Goal: Find specific page/section: Find specific page/section

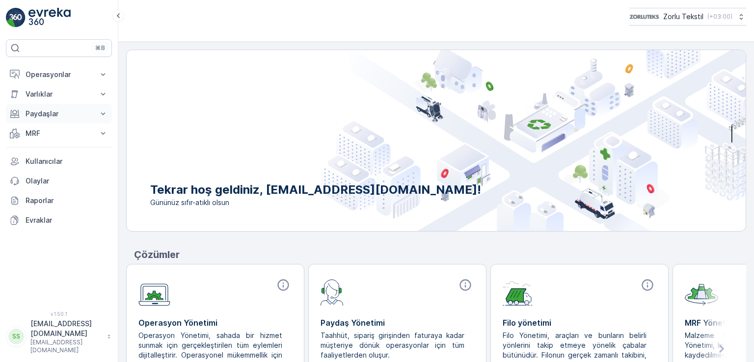
click at [44, 119] on button "Paydaşlar" at bounding box center [59, 114] width 106 height 20
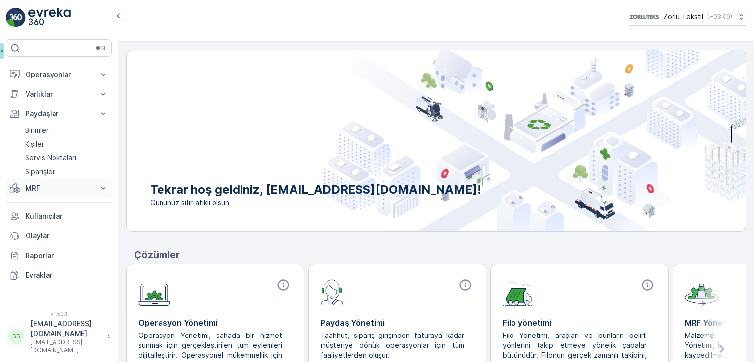
click at [55, 184] on p "MRF" at bounding box center [59, 189] width 67 height 10
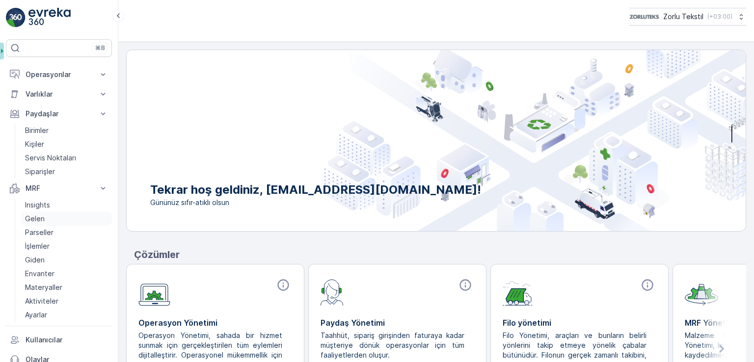
click at [51, 219] on link "Gelen" at bounding box center [66, 219] width 91 height 14
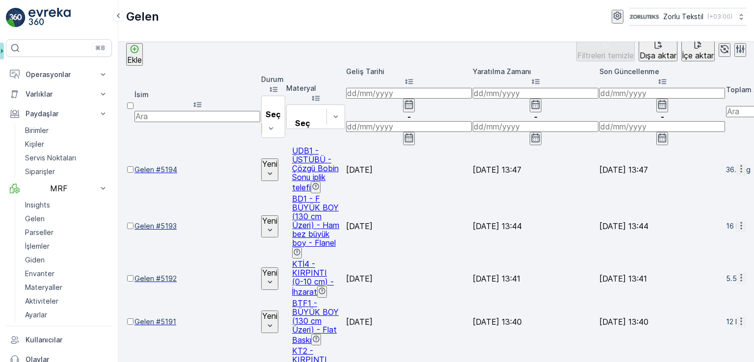
scroll to position [23, 0]
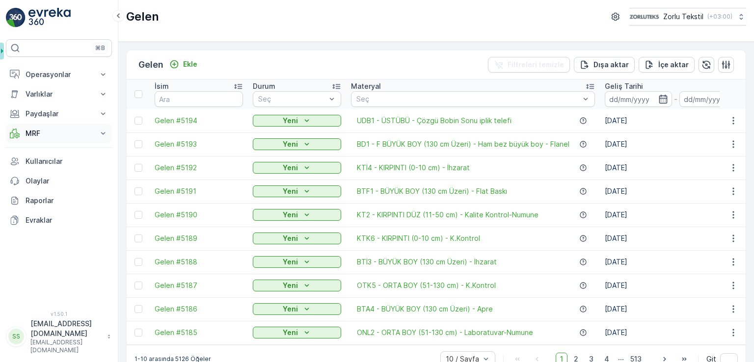
drag, startPoint x: 46, startPoint y: 129, endPoint x: 47, endPoint y: 138, distance: 9.4
click at [46, 130] on p "MRF" at bounding box center [59, 134] width 67 height 10
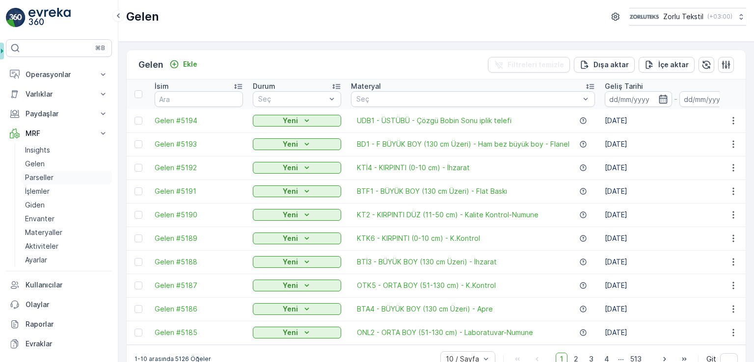
click at [55, 177] on link "Parseller" at bounding box center [66, 178] width 91 height 14
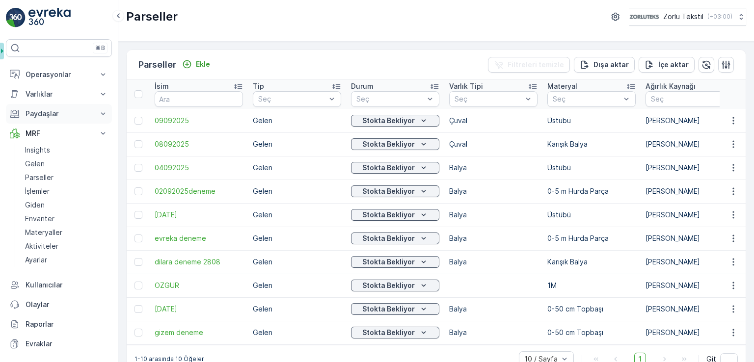
click at [46, 117] on p "Paydaşlar" at bounding box center [59, 114] width 67 height 10
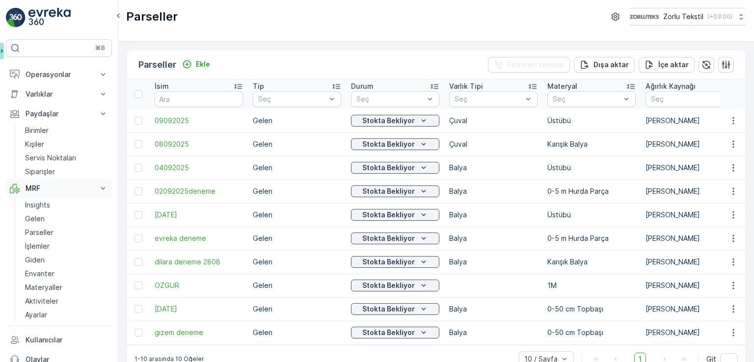
click at [54, 191] on p "MRF" at bounding box center [59, 189] width 67 height 10
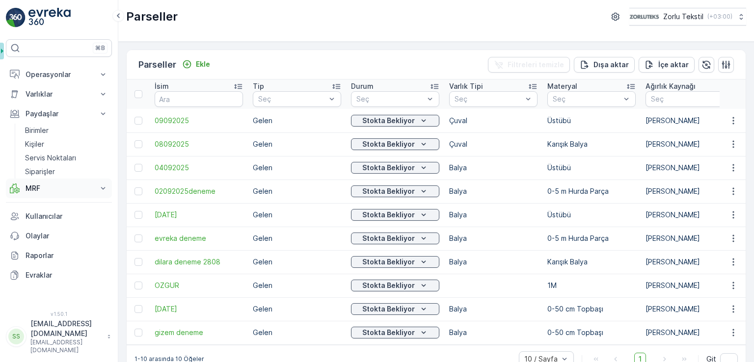
click at [48, 195] on button "MRF" at bounding box center [59, 189] width 106 height 20
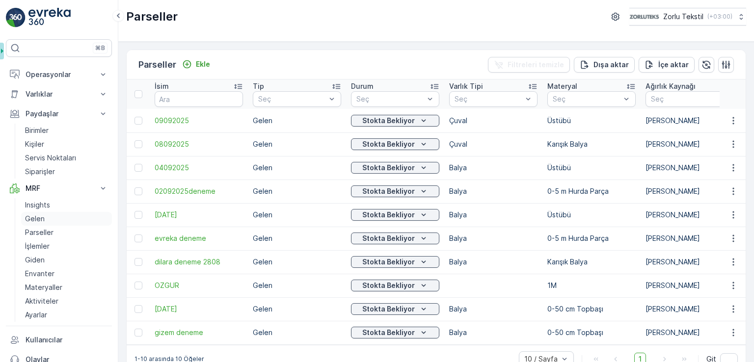
click at [48, 220] on link "Gelen" at bounding box center [66, 219] width 91 height 14
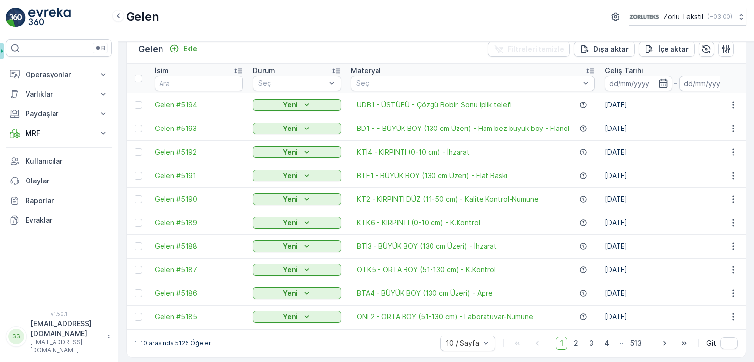
scroll to position [23, 0]
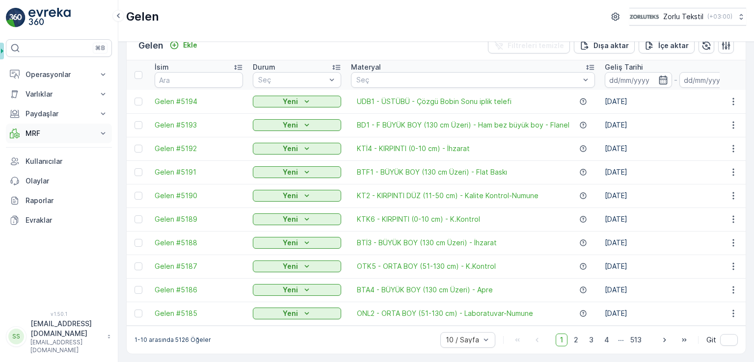
click at [55, 127] on button "MRF" at bounding box center [59, 134] width 106 height 20
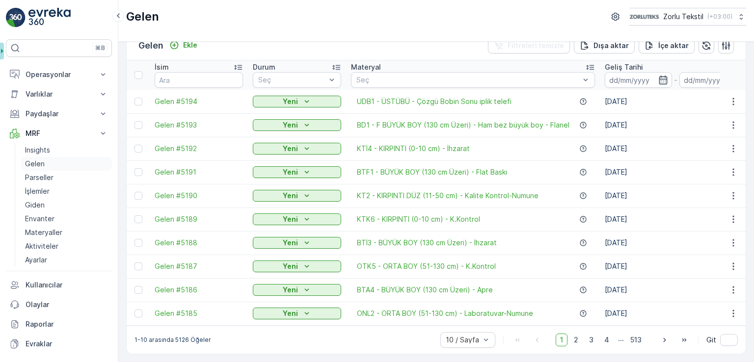
click at [59, 167] on link "Gelen" at bounding box center [66, 164] width 91 height 14
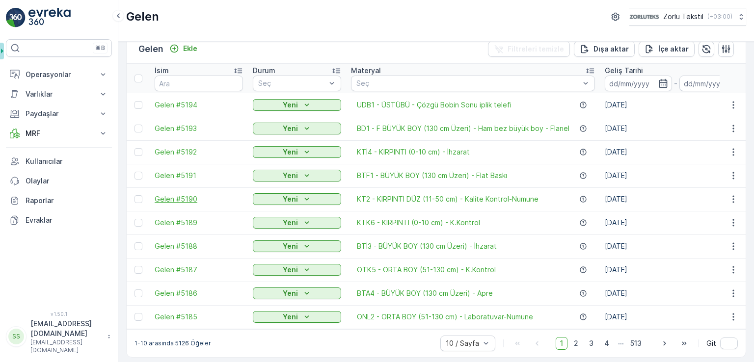
scroll to position [23, 0]
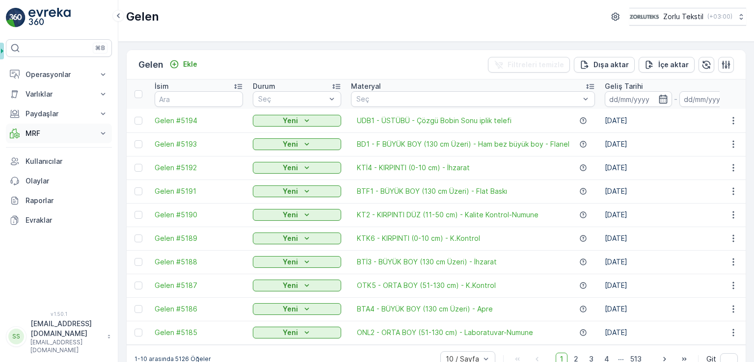
click at [64, 129] on p "MRF" at bounding box center [59, 134] width 67 height 10
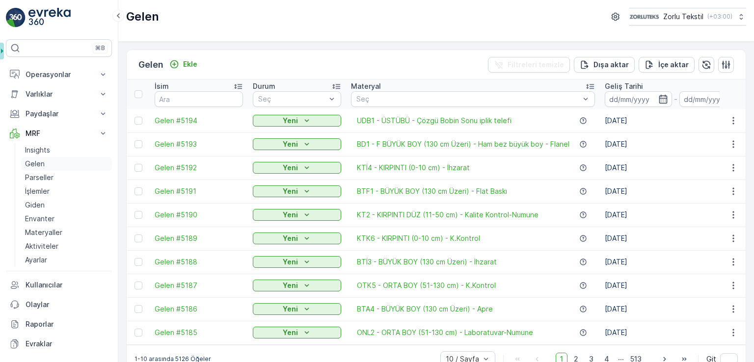
click at [38, 163] on p "Gelen" at bounding box center [35, 164] width 20 height 10
click at [30, 164] on p "Gelen" at bounding box center [35, 164] width 20 height 10
click at [39, 163] on p "Gelen" at bounding box center [35, 164] width 20 height 10
click at [42, 181] on p "Parseller" at bounding box center [39, 178] width 28 height 10
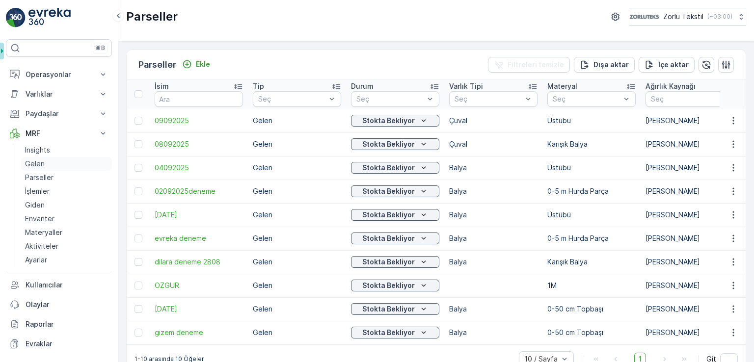
click at [37, 165] on p "Gelen" at bounding box center [35, 164] width 20 height 10
